Goal: Task Accomplishment & Management: Use online tool/utility

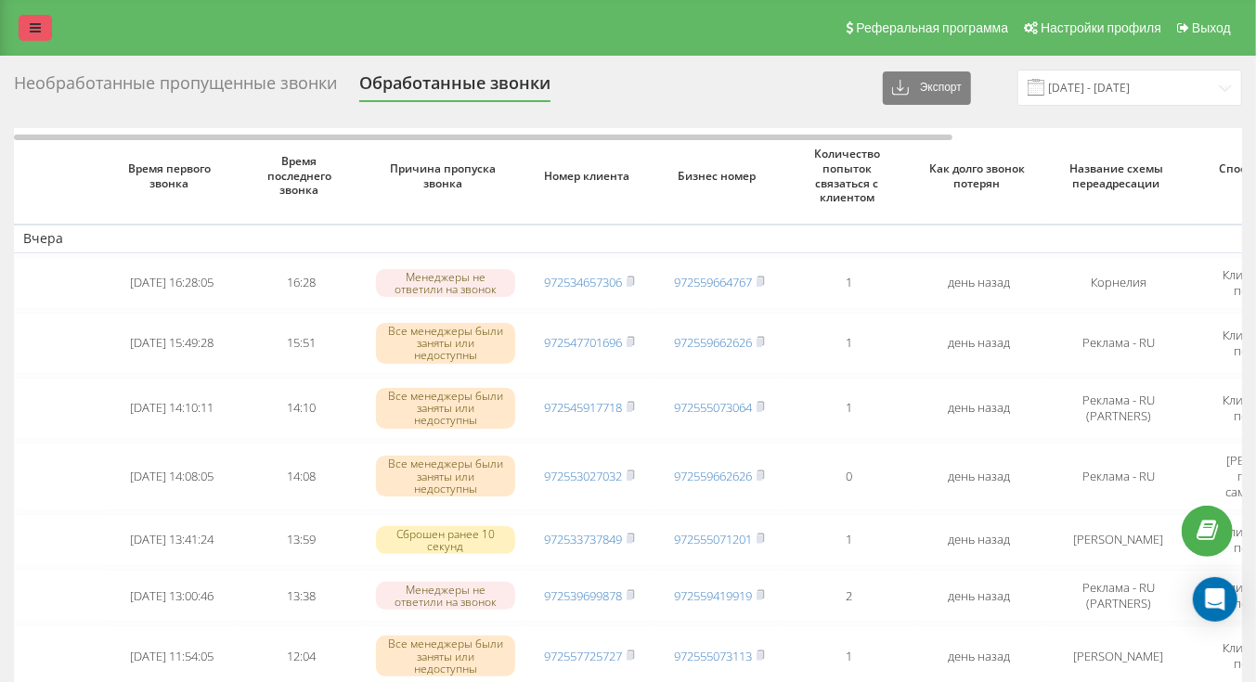
click at [47, 29] on link at bounding box center [35, 28] width 33 height 26
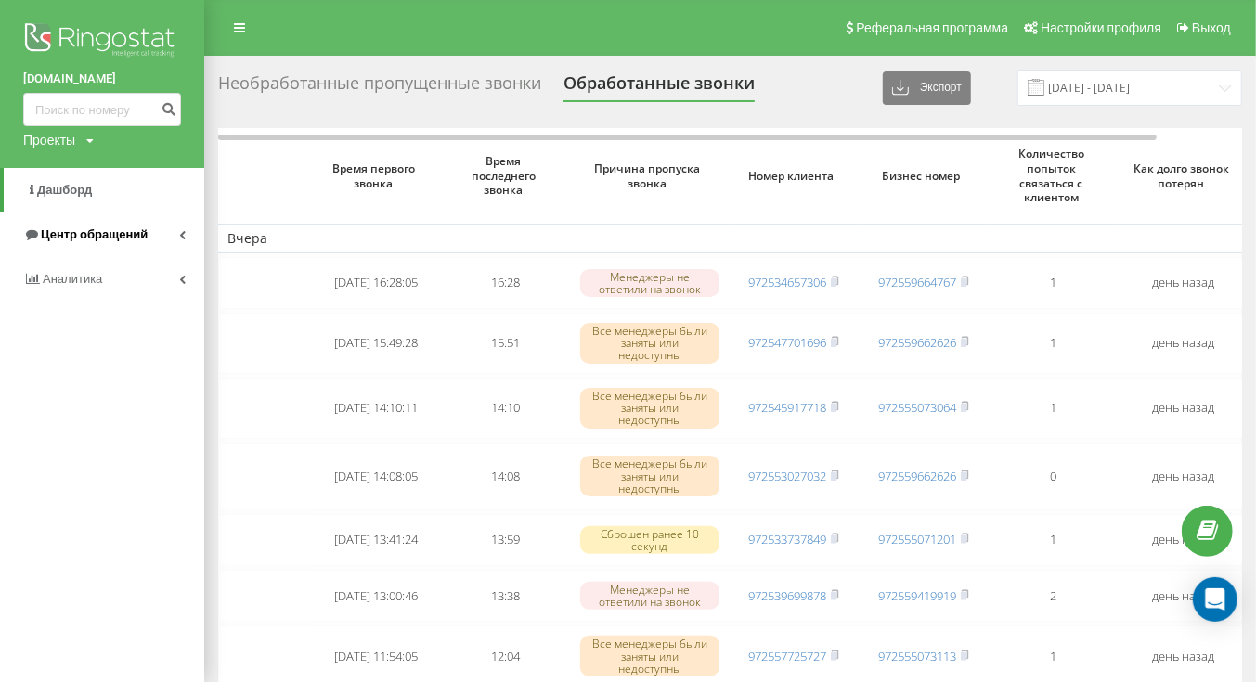
click at [62, 248] on link "Центр обращений" at bounding box center [102, 235] width 204 height 45
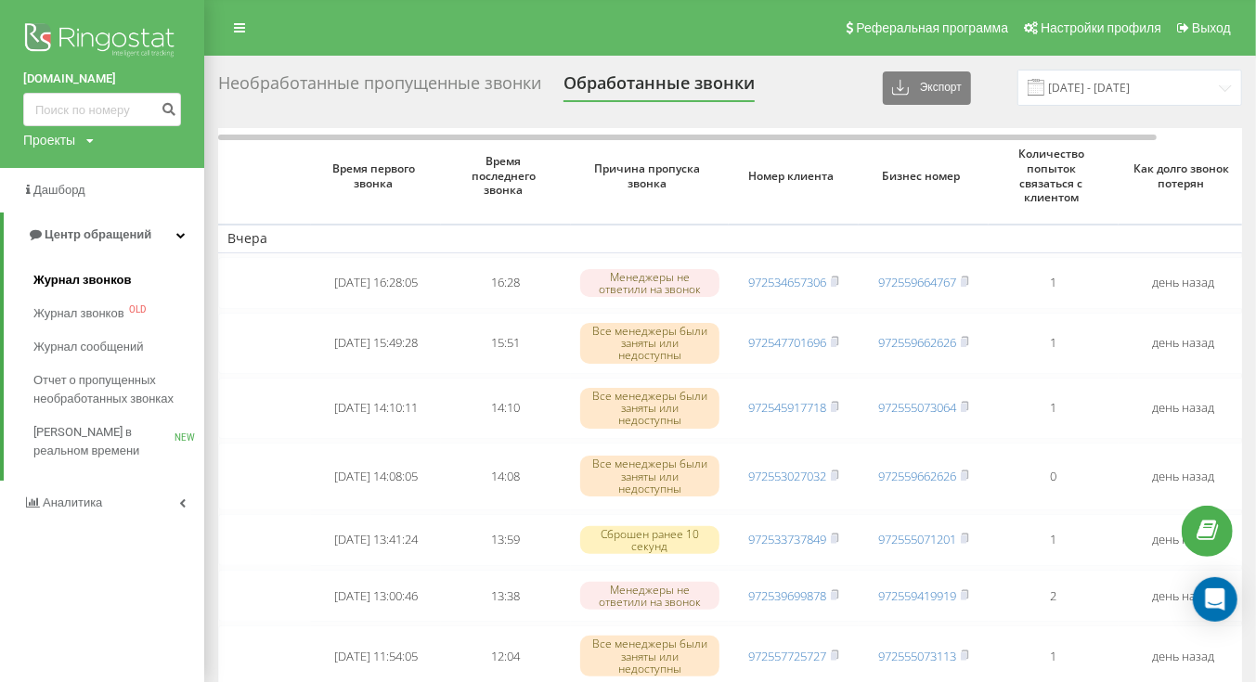
click at [73, 276] on span "Журнал звонков" at bounding box center [81, 280] width 97 height 19
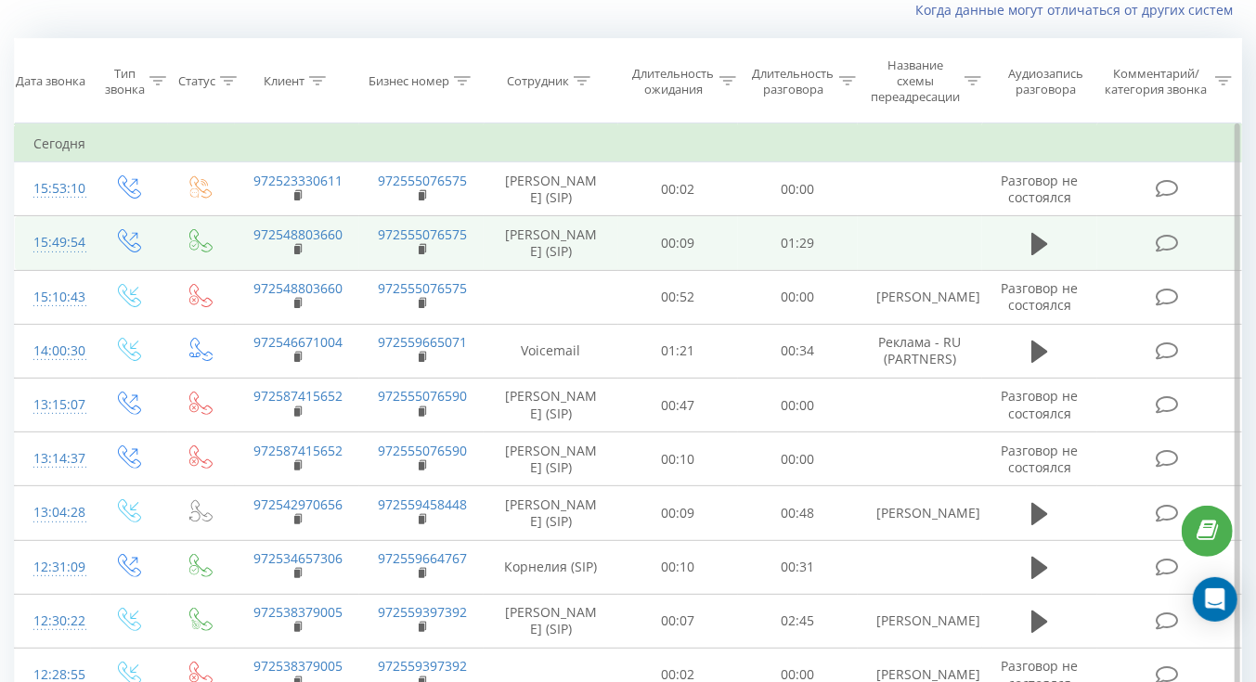
scroll to position [131, 0]
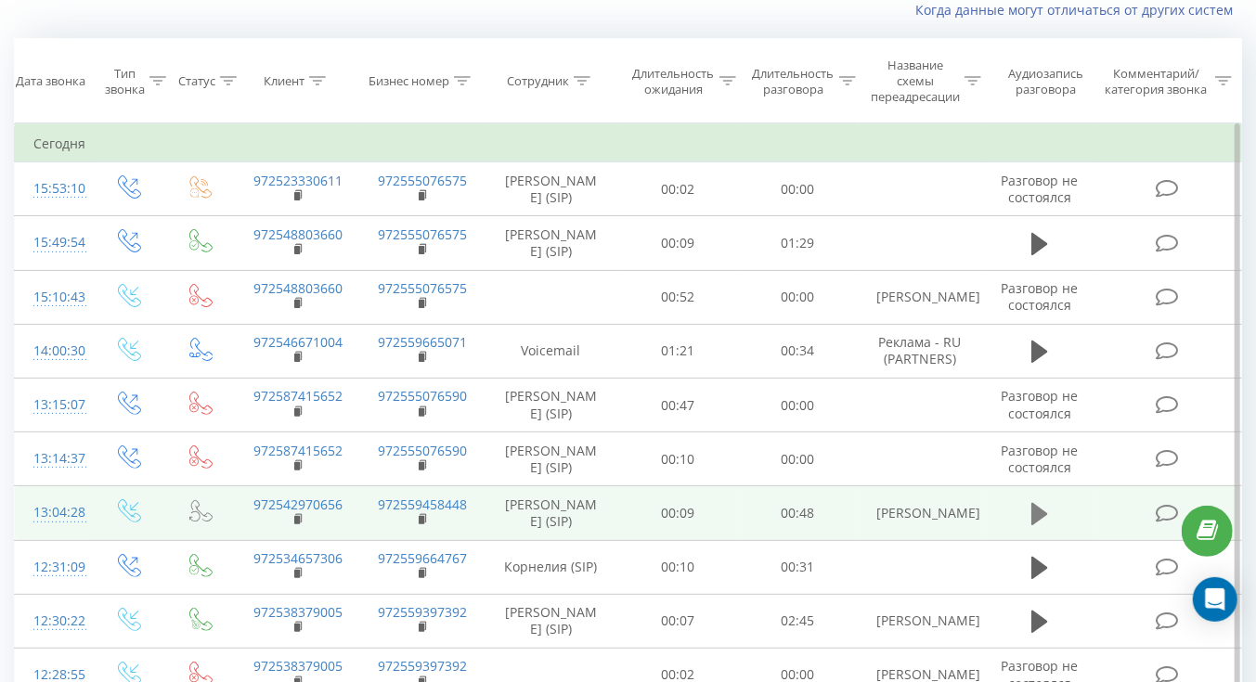
click at [1042, 515] on icon at bounding box center [1040, 514] width 17 height 22
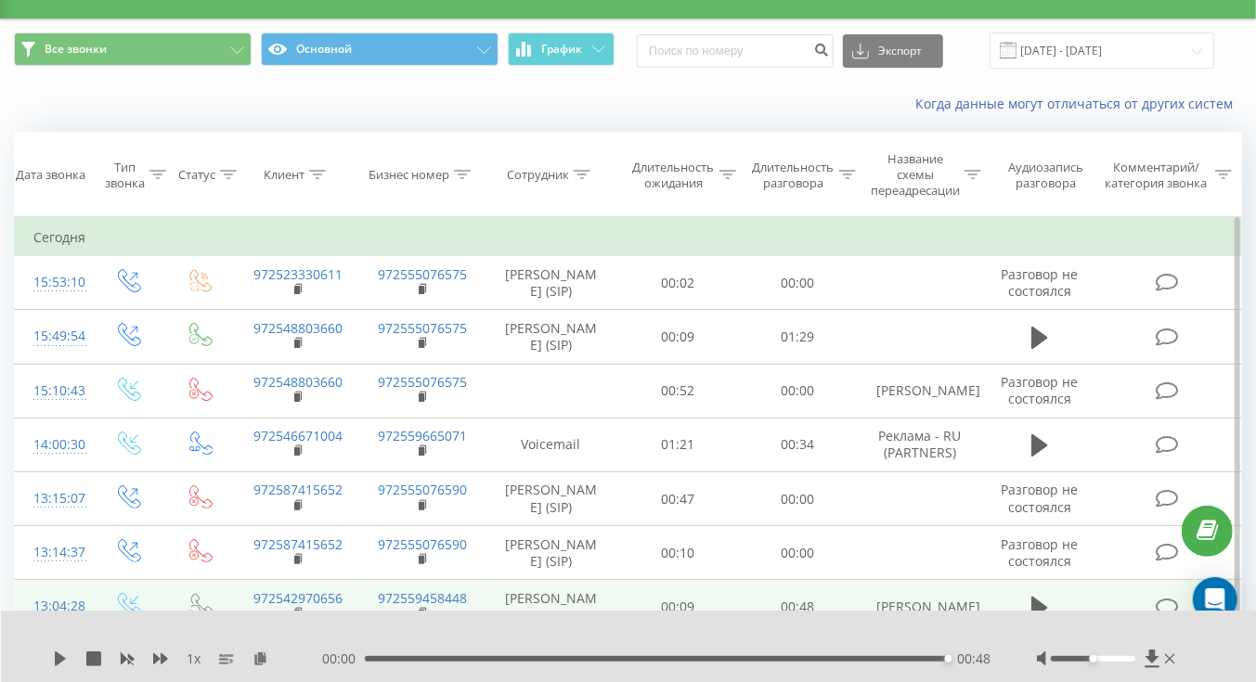
scroll to position [33, 0]
